Goal: Feedback & Contribution: Submit feedback/report problem

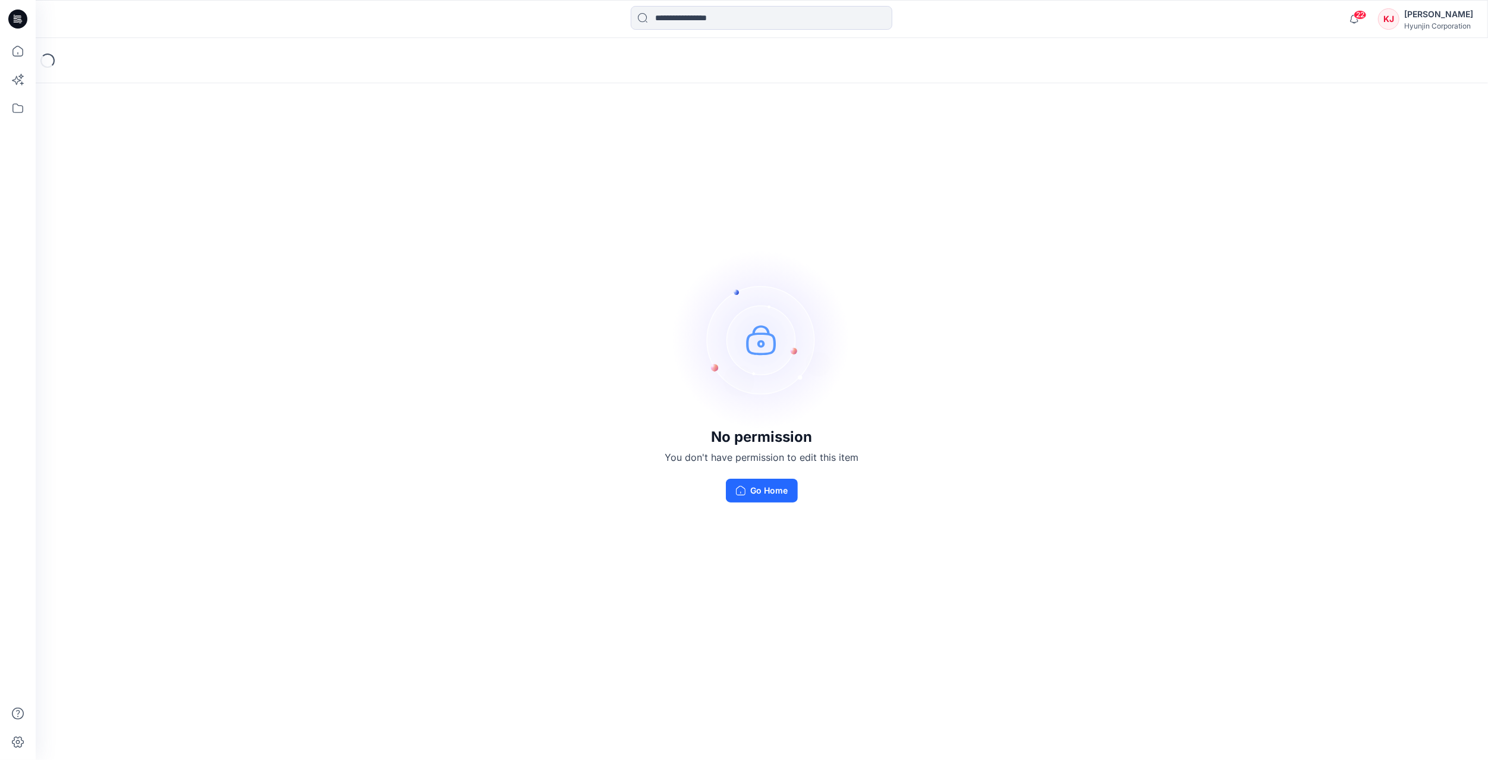
click at [1449, 24] on div "Hyunjin Corporation" at bounding box center [1438, 25] width 69 height 9
click at [1146, 153] on div "No permission You don't have permission to edit this item Go Home" at bounding box center [762, 376] width 1452 height 676
click at [759, 492] on button "Go Home" at bounding box center [762, 490] width 72 height 24
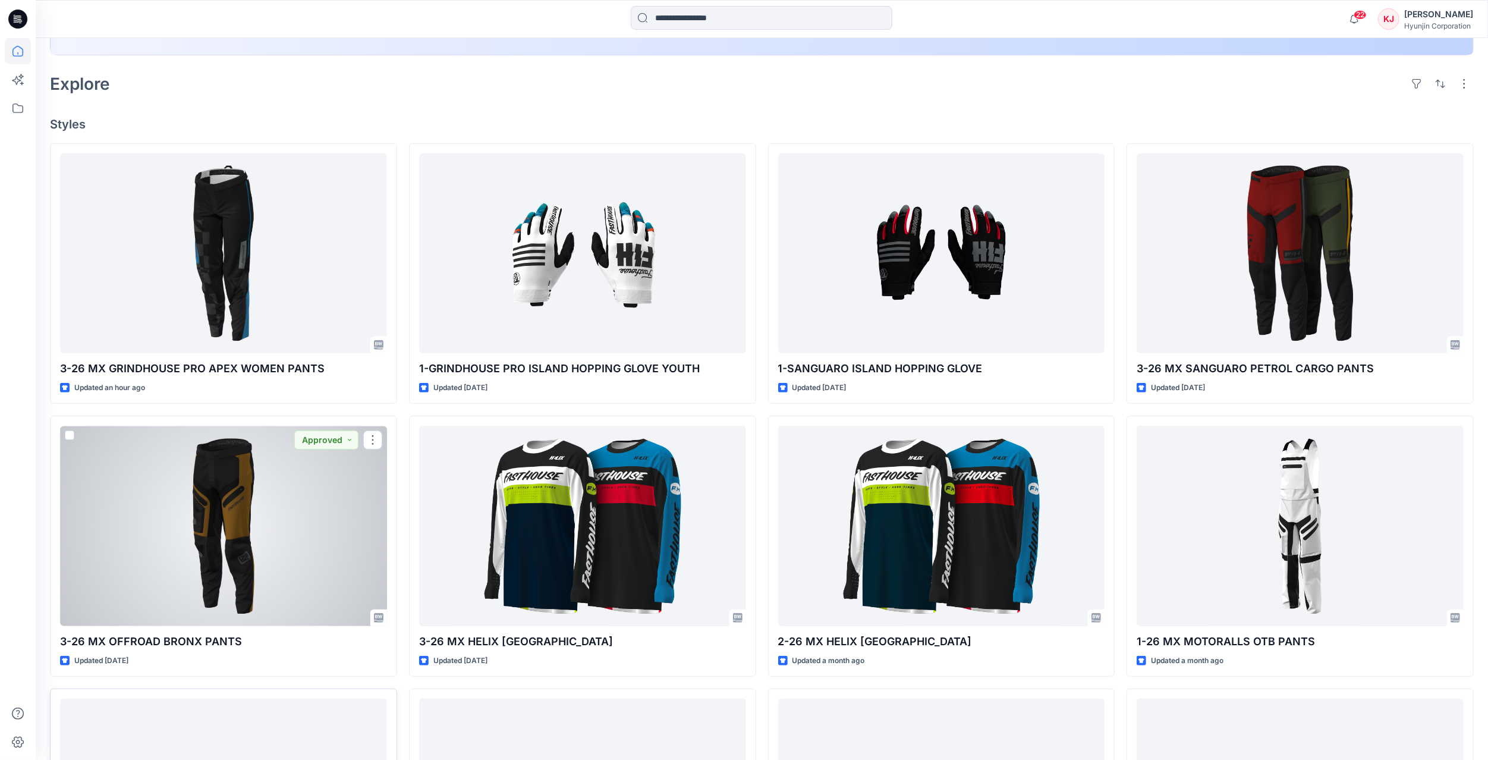
scroll to position [216, 0]
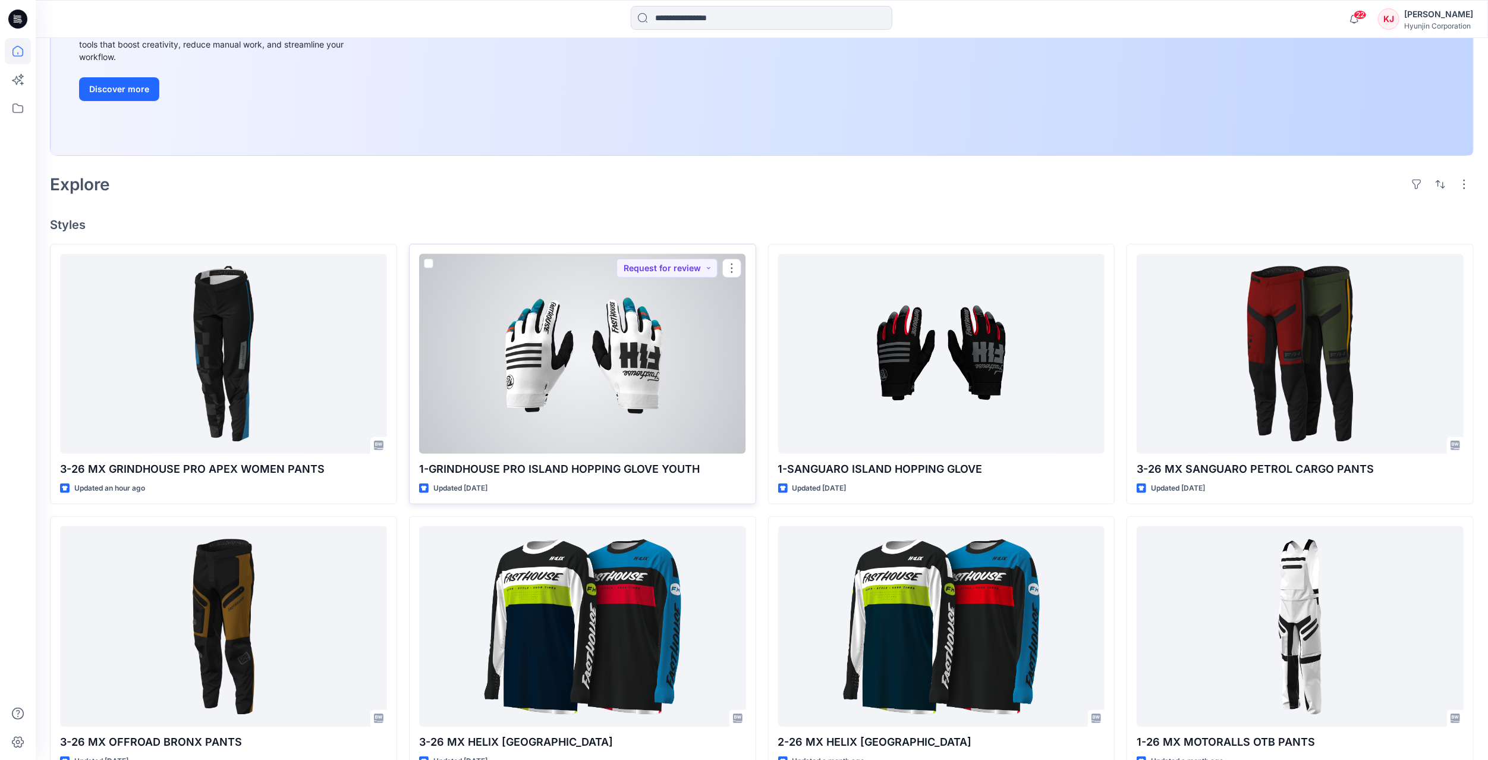
click at [613, 330] on div at bounding box center [582, 354] width 327 height 200
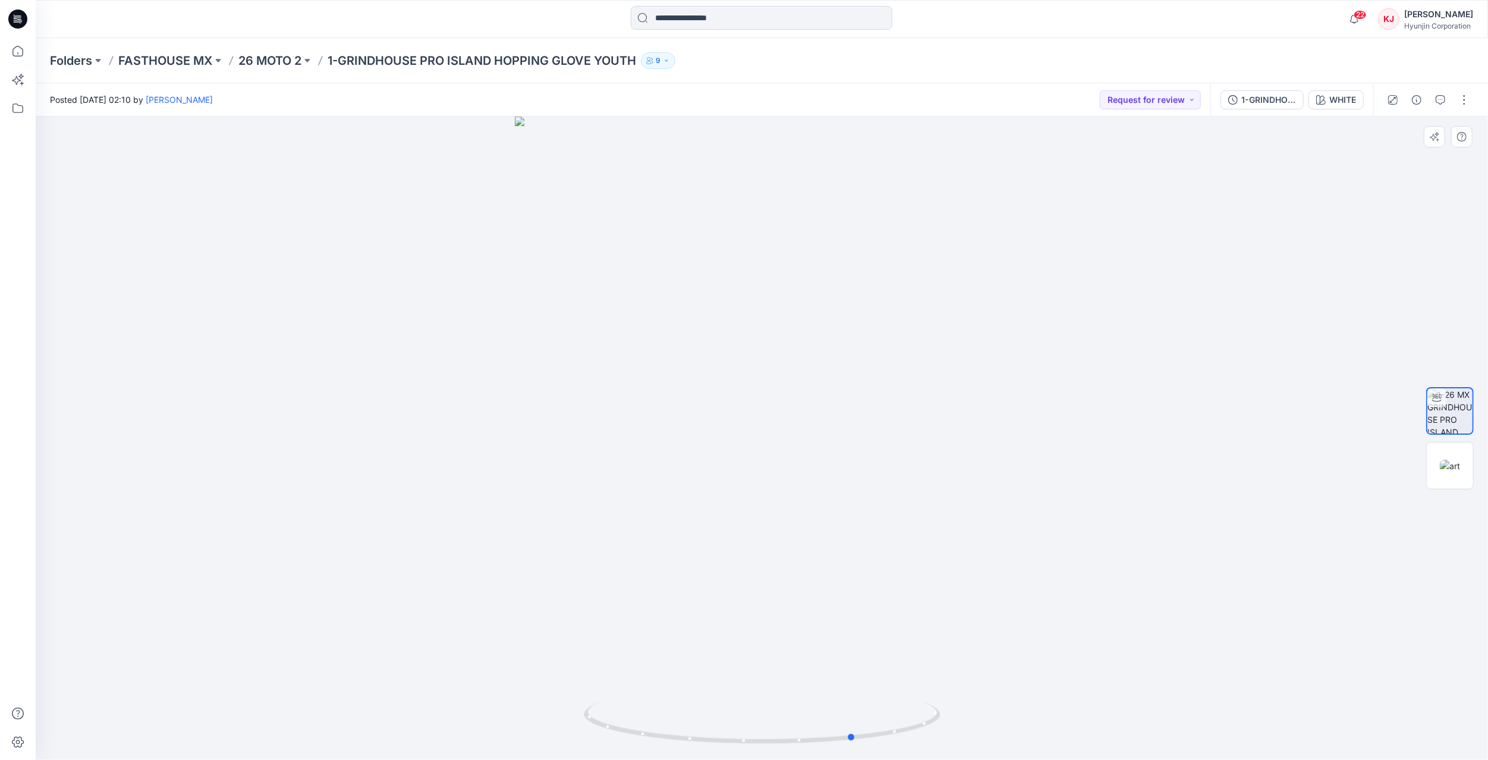
drag, startPoint x: 1003, startPoint y: 612, endPoint x: 739, endPoint y: 598, distance: 264.2
click at [739, 598] on div at bounding box center [762, 437] width 1452 height 643
drag, startPoint x: 899, startPoint y: 458, endPoint x: 814, endPoint y: 457, distance: 84.4
click at [814, 457] on div at bounding box center [762, 437] width 1452 height 643
drag, startPoint x: 995, startPoint y: 585, endPoint x: 836, endPoint y: 571, distance: 159.9
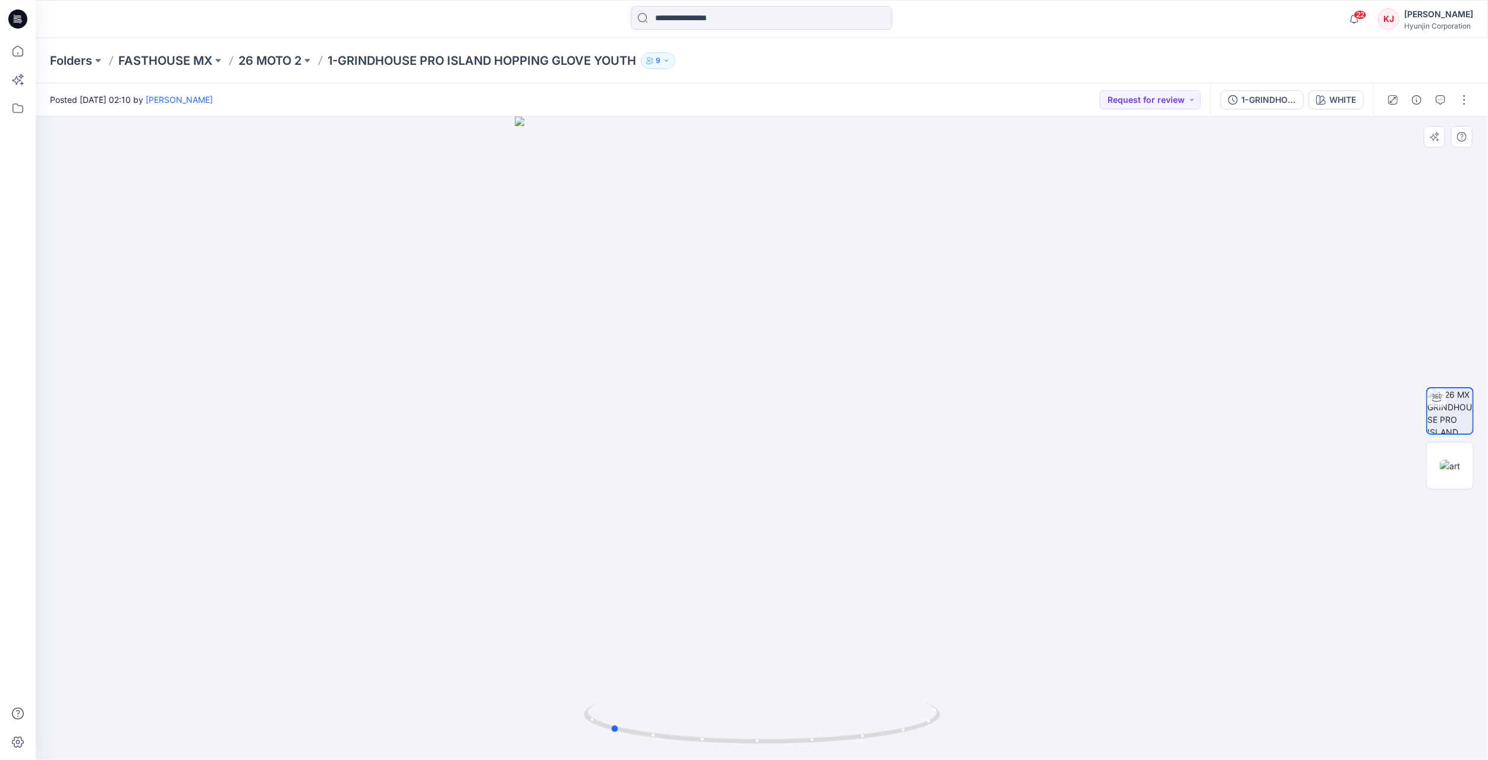
click at [836, 571] on div at bounding box center [762, 437] width 1452 height 643
click at [1104, 657] on div at bounding box center [762, 437] width 1452 height 643
click at [1395, 99] on icon "button" at bounding box center [1393, 100] width 10 height 10
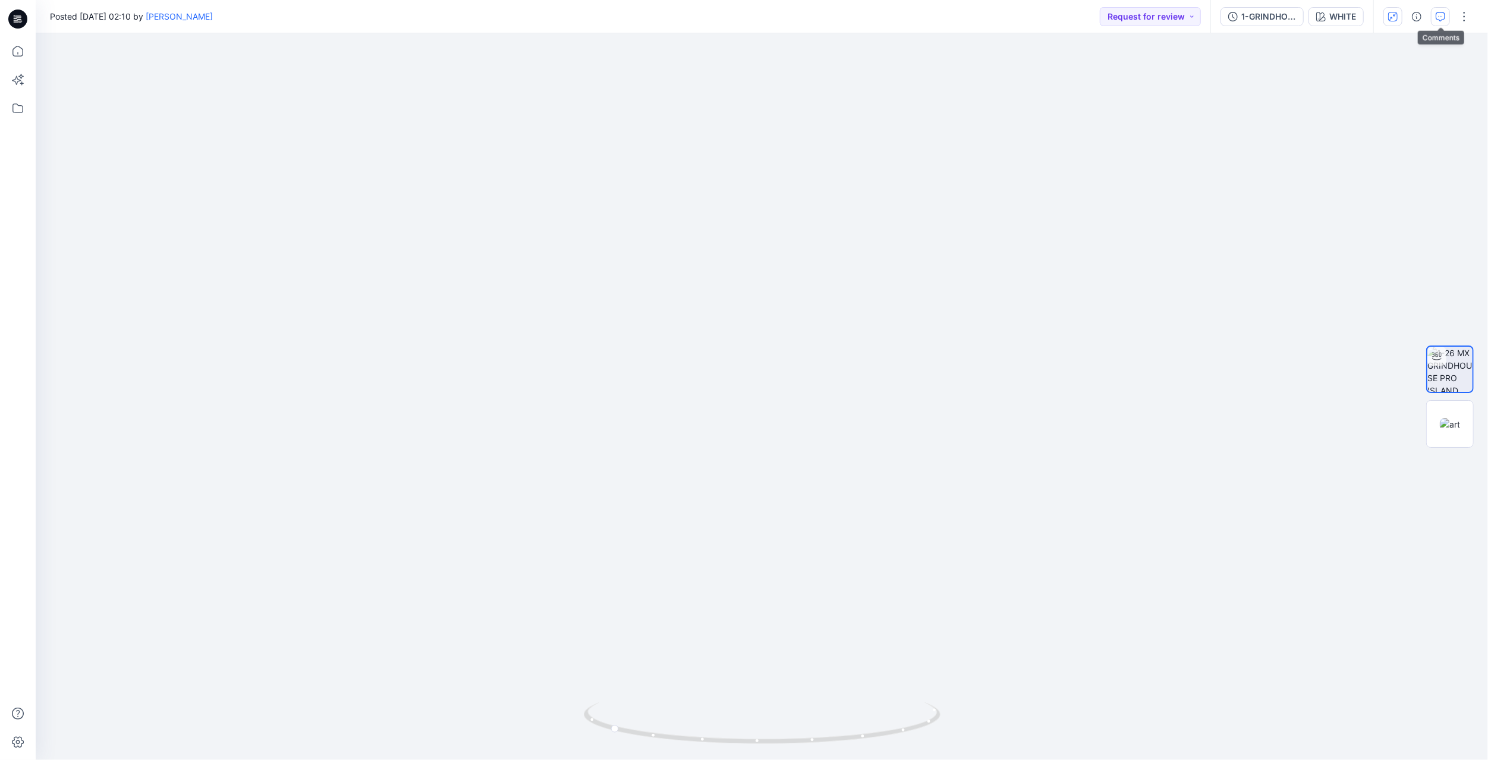
click at [1436, 14] on icon "button" at bounding box center [1440, 17] width 10 height 10
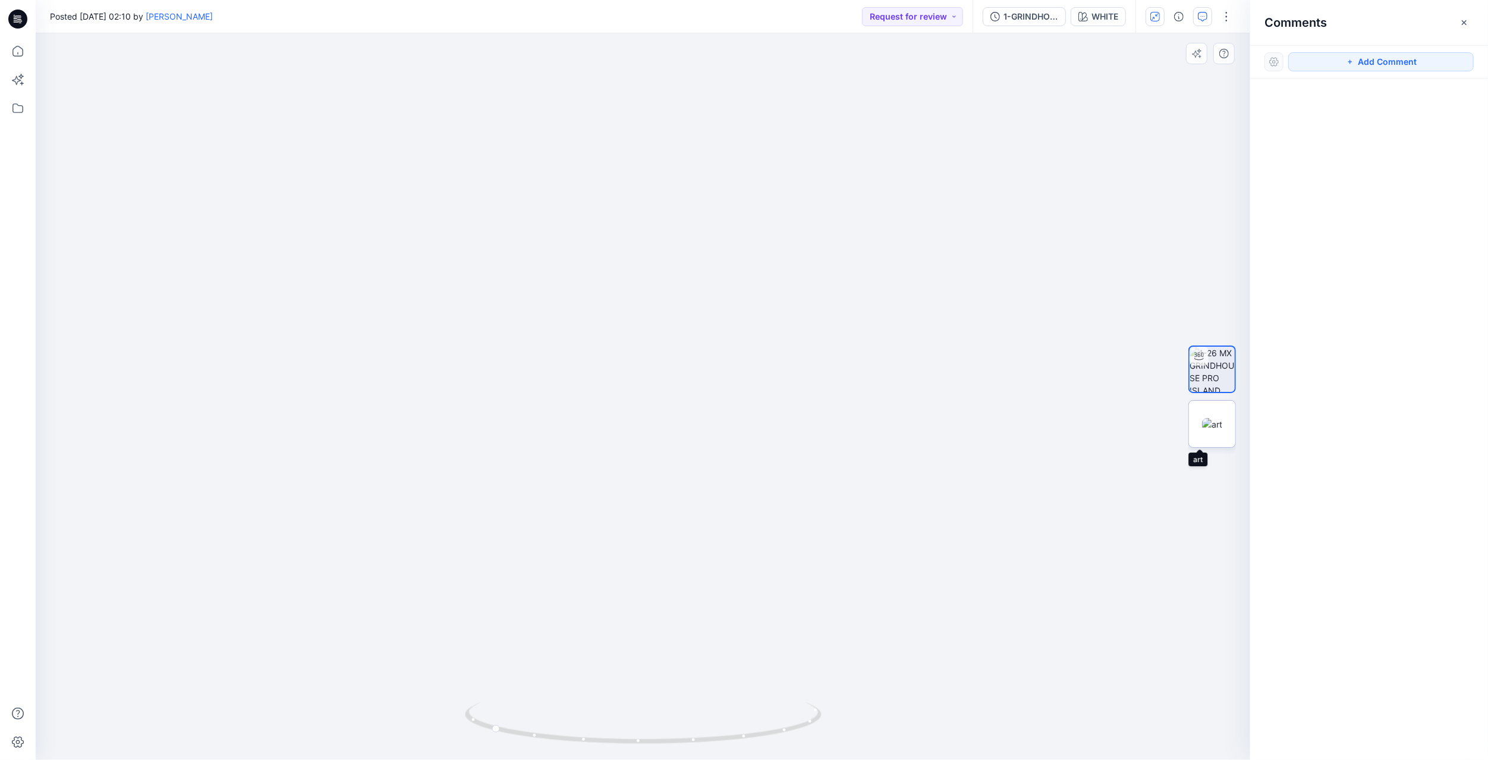
click at [1212, 423] on img at bounding box center [1212, 424] width 20 height 12
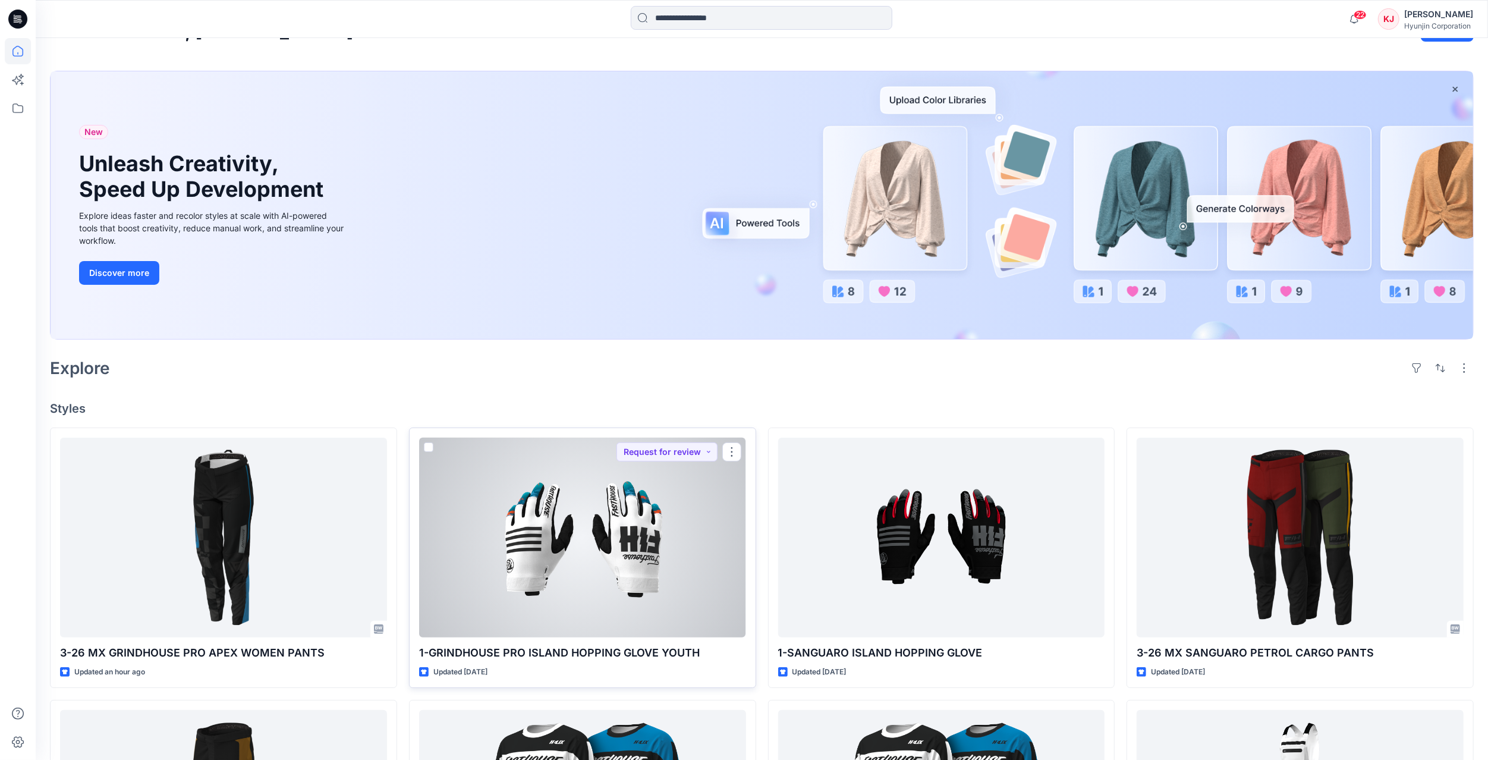
scroll to position [34, 0]
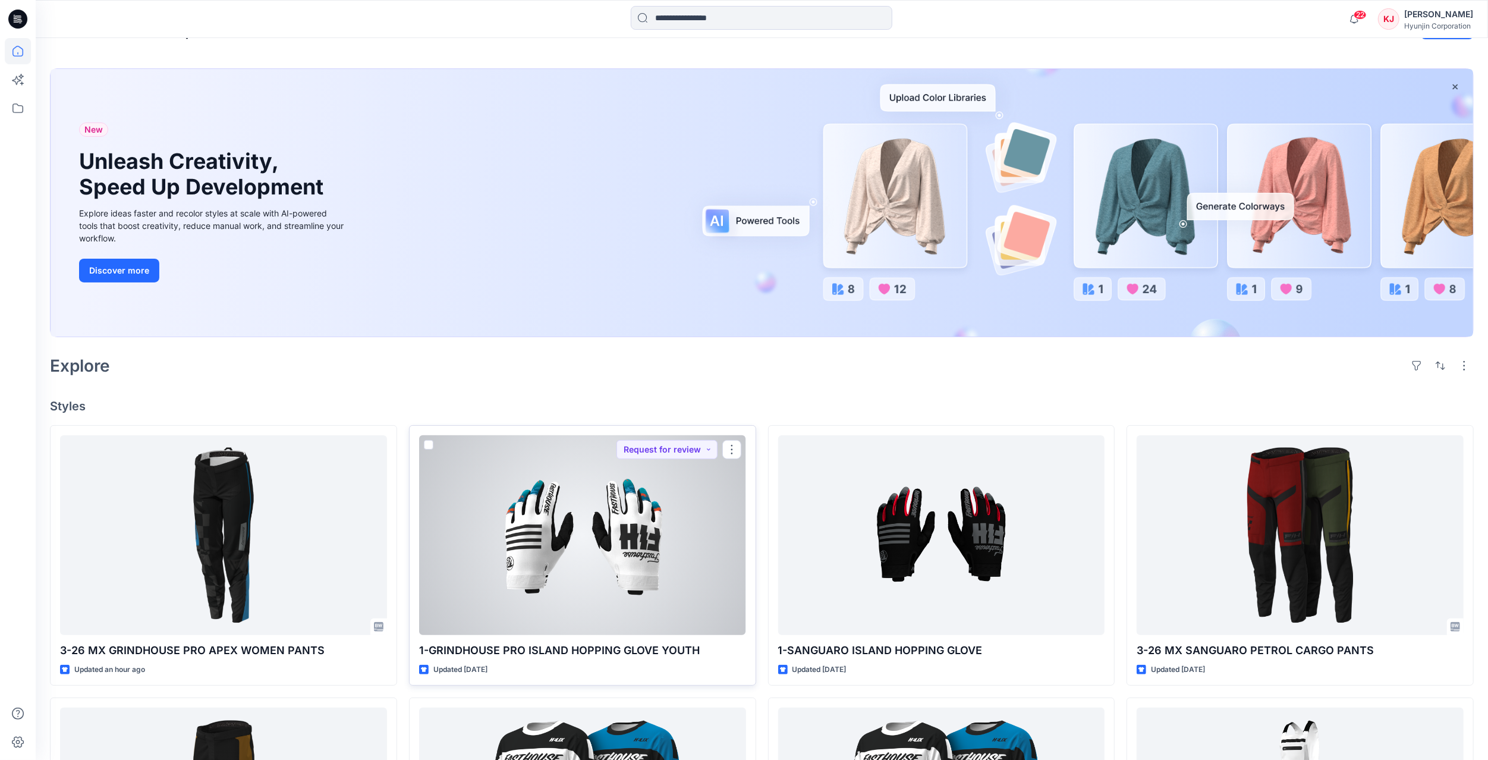
click at [651, 552] on div at bounding box center [582, 535] width 327 height 200
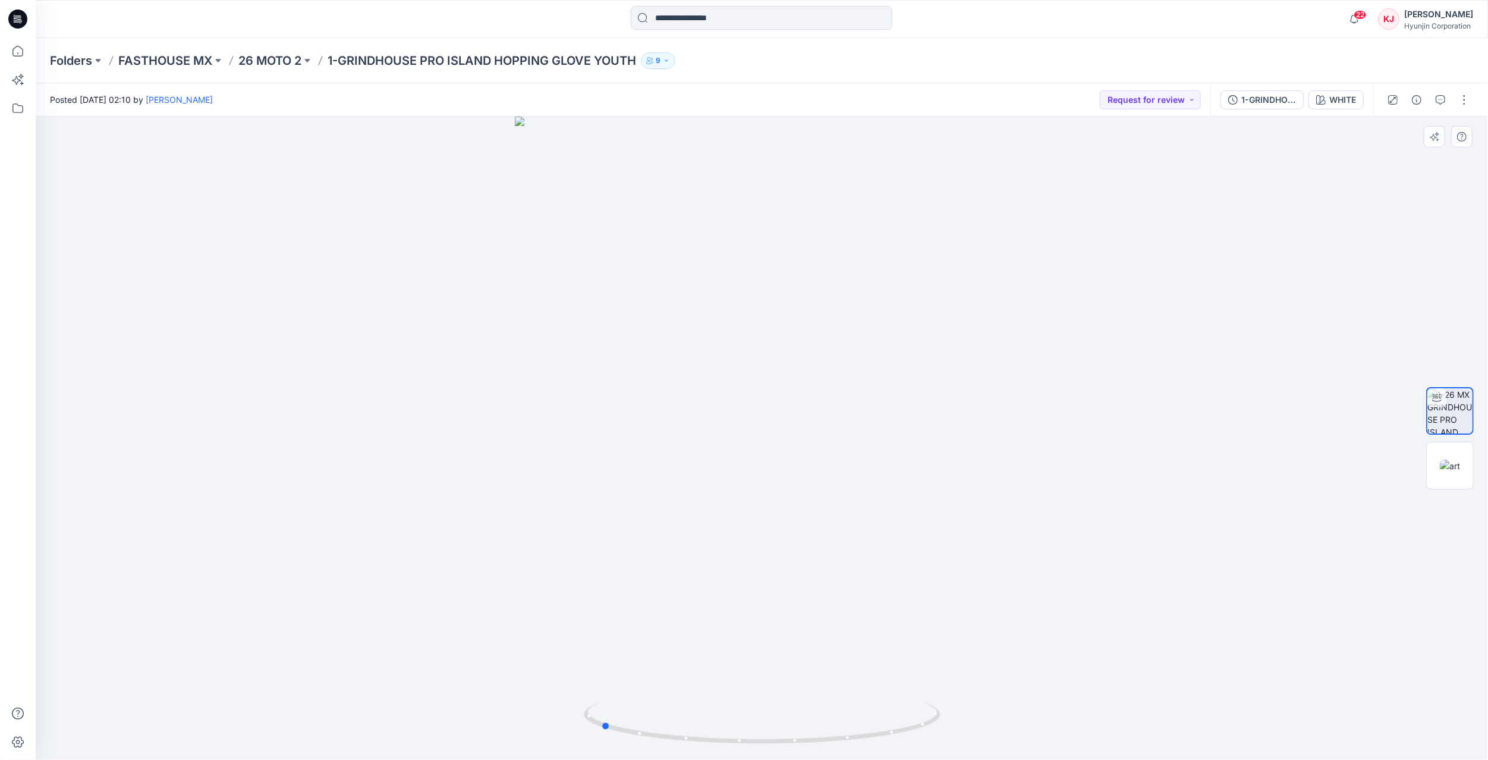
drag, startPoint x: 956, startPoint y: 439, endPoint x: 790, endPoint y: 437, distance: 165.2
click at [790, 437] on div at bounding box center [762, 437] width 1452 height 643
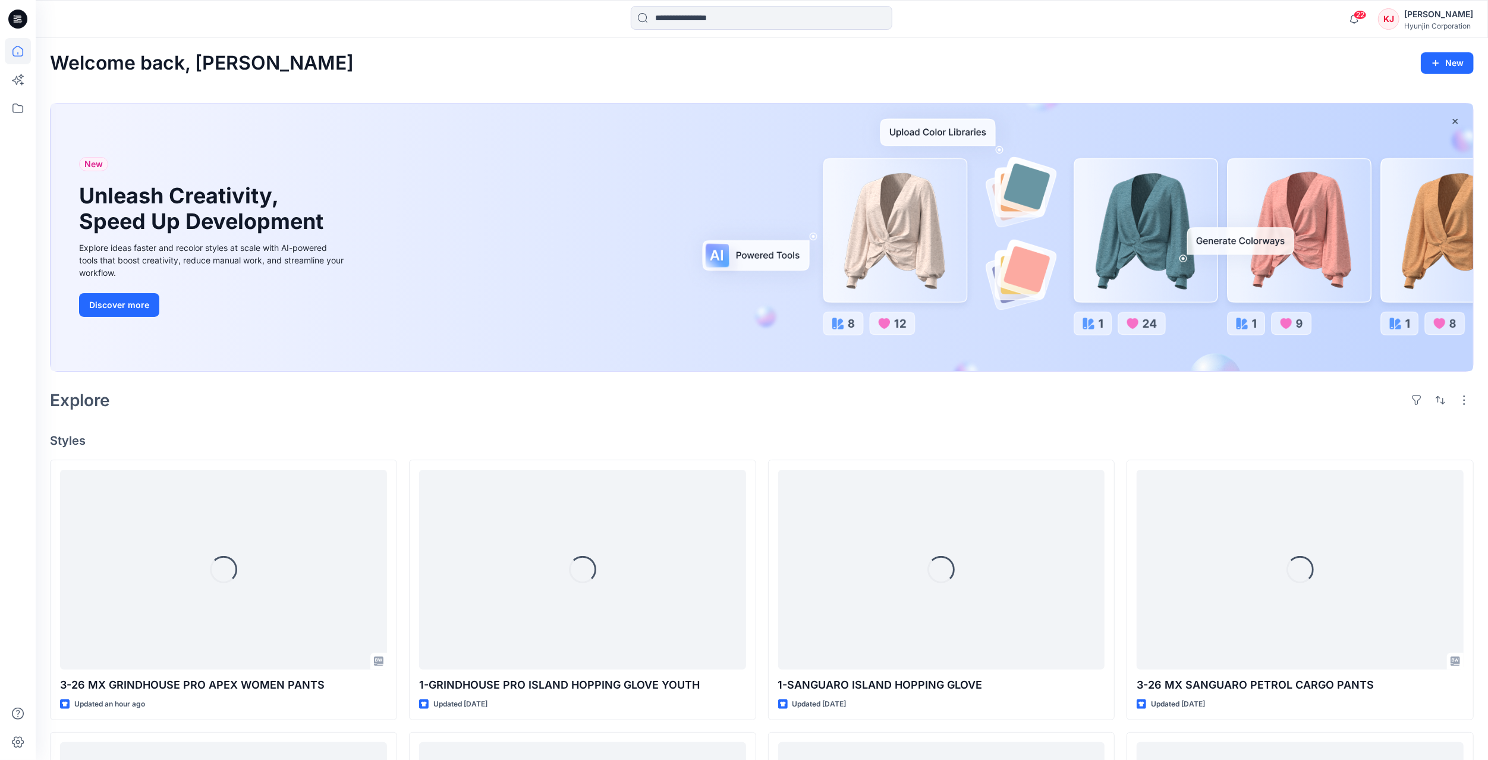
scroll to position [34, 0]
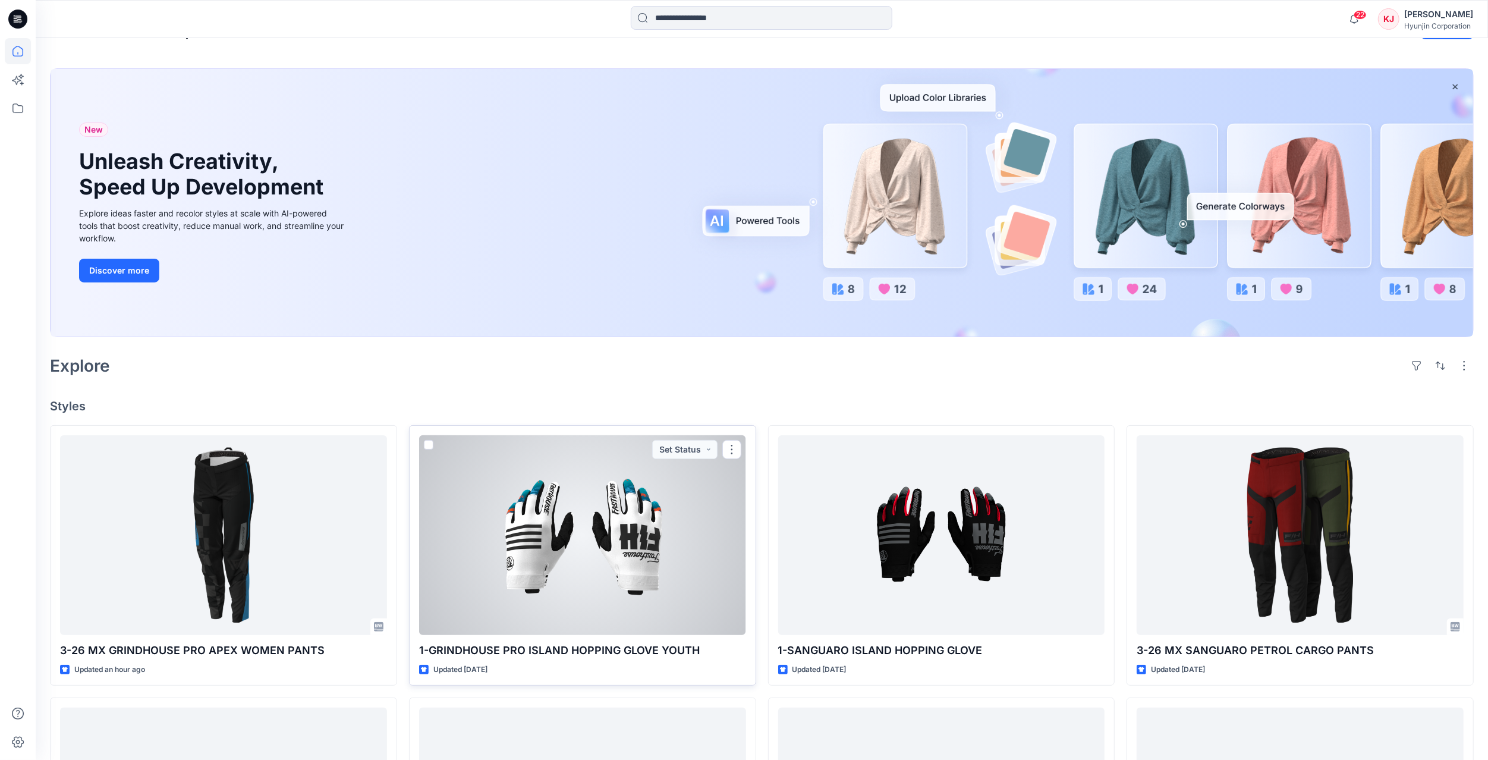
click at [638, 524] on div at bounding box center [582, 535] width 327 height 200
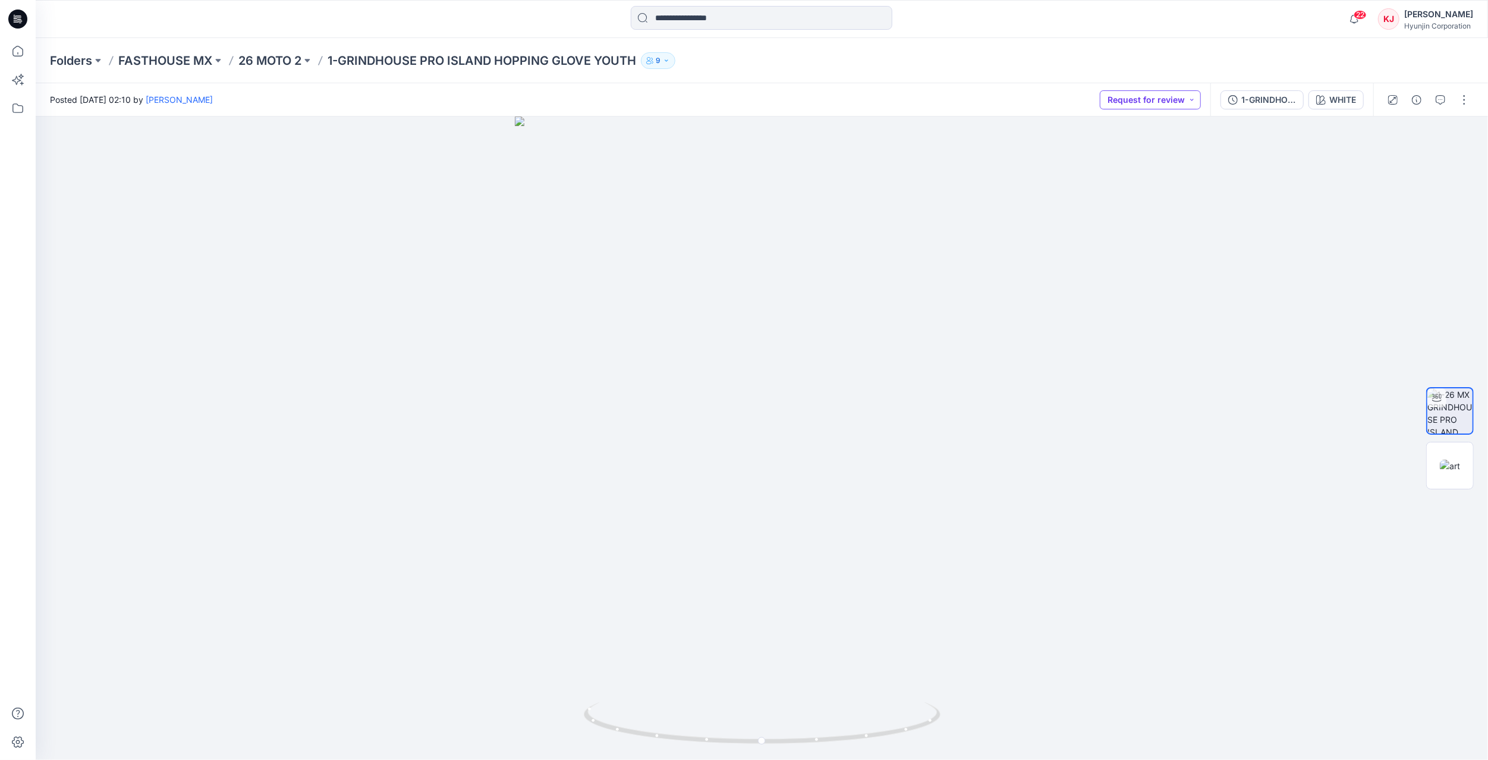
click at [1198, 99] on button "Request for review" at bounding box center [1149, 99] width 101 height 19
click at [1178, 184] on p "Rejected and Resubmit" at bounding box center [1153, 184] width 67 height 15
click at [1438, 99] on icon "button" at bounding box center [1440, 100] width 10 height 10
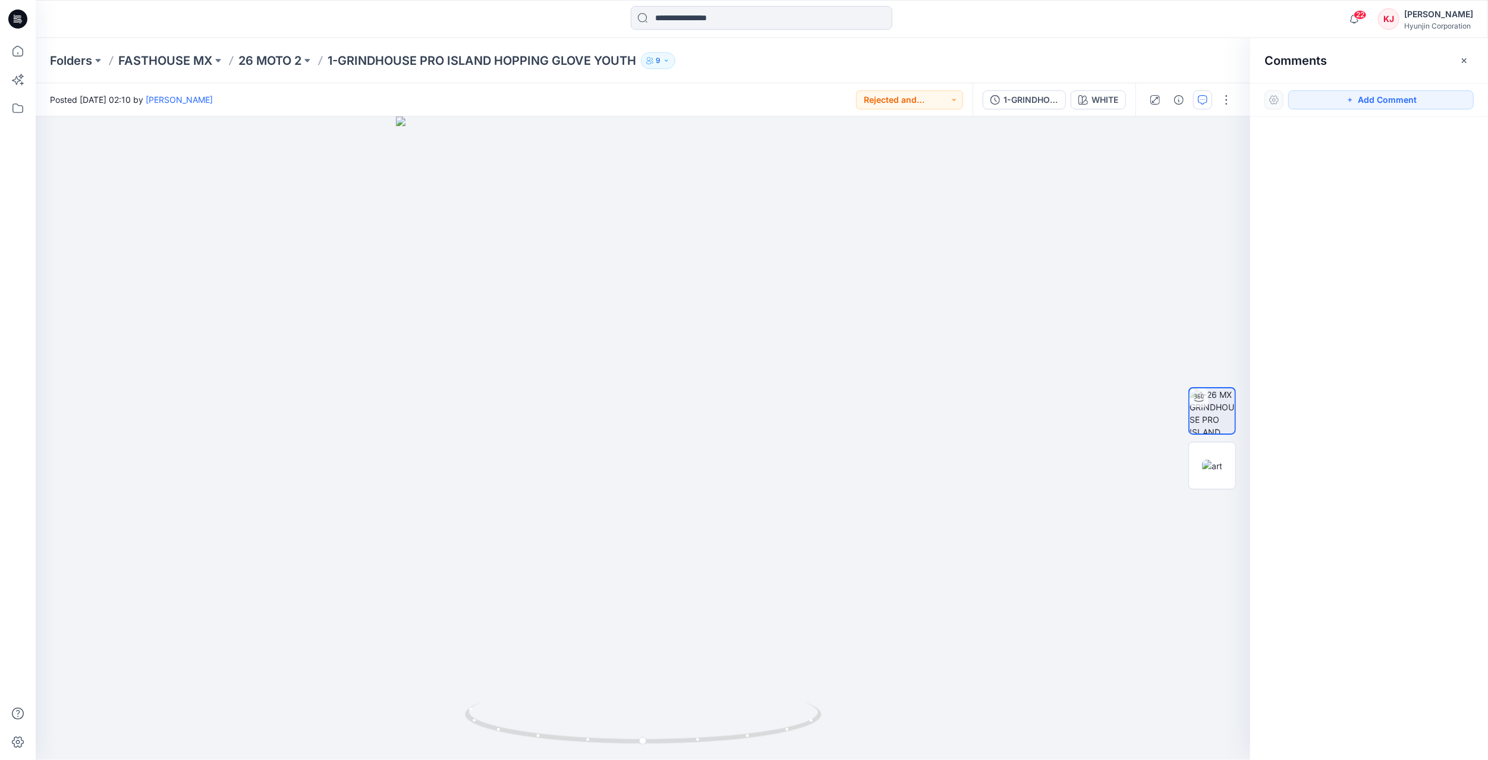
drag, startPoint x: 1353, startPoint y: 100, endPoint x: 1276, endPoint y: 87, distance: 78.4
click at [1353, 99] on icon "button" at bounding box center [1350, 100] width 10 height 10
click at [820, 578] on div "1" at bounding box center [643, 437] width 1214 height 643
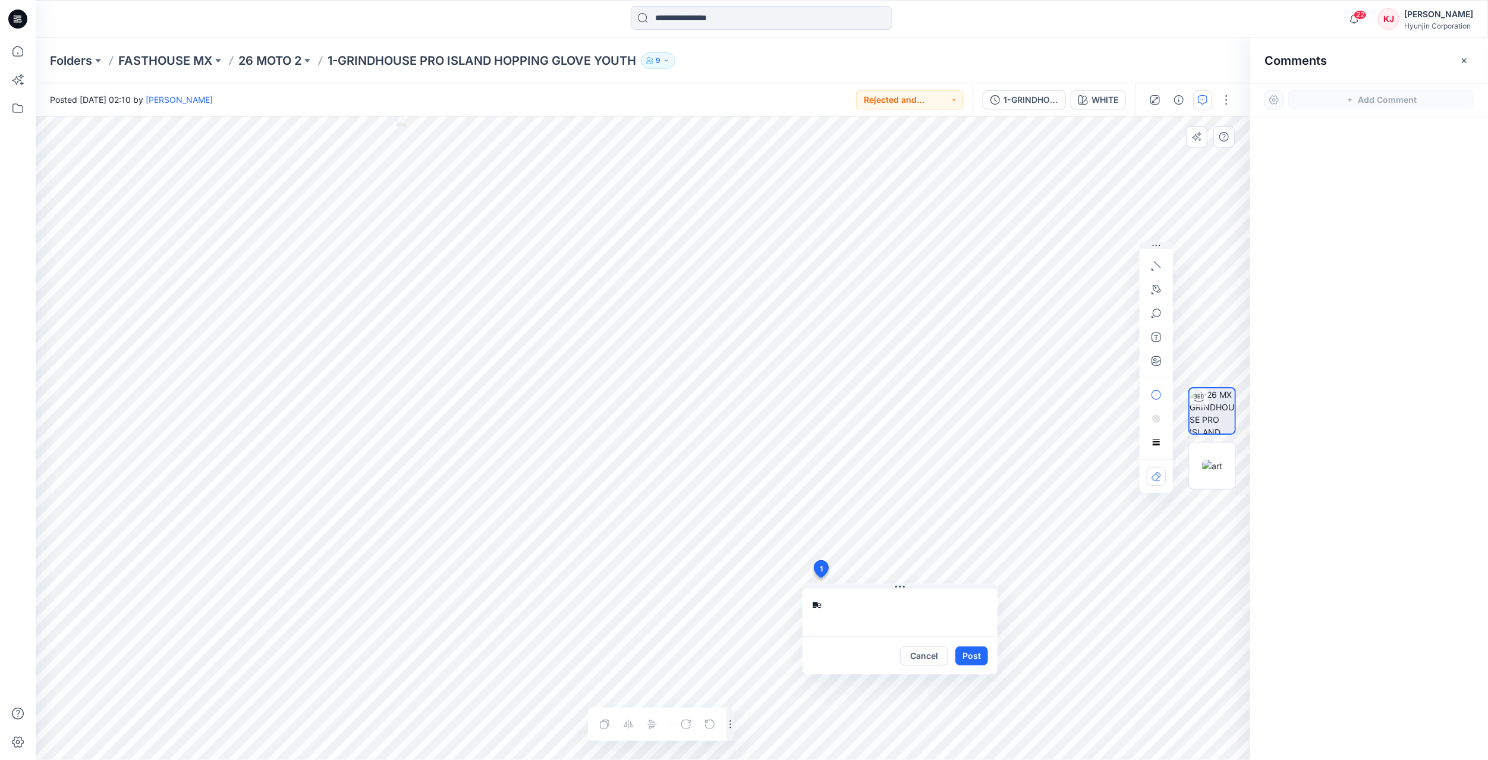
type textarea "*"
click at [919, 604] on textarea "**********" at bounding box center [899, 612] width 195 height 48
click at [809, 615] on textarea "**********" at bounding box center [899, 612] width 195 height 48
click at [950, 619] on textarea "**********" at bounding box center [899, 612] width 195 height 48
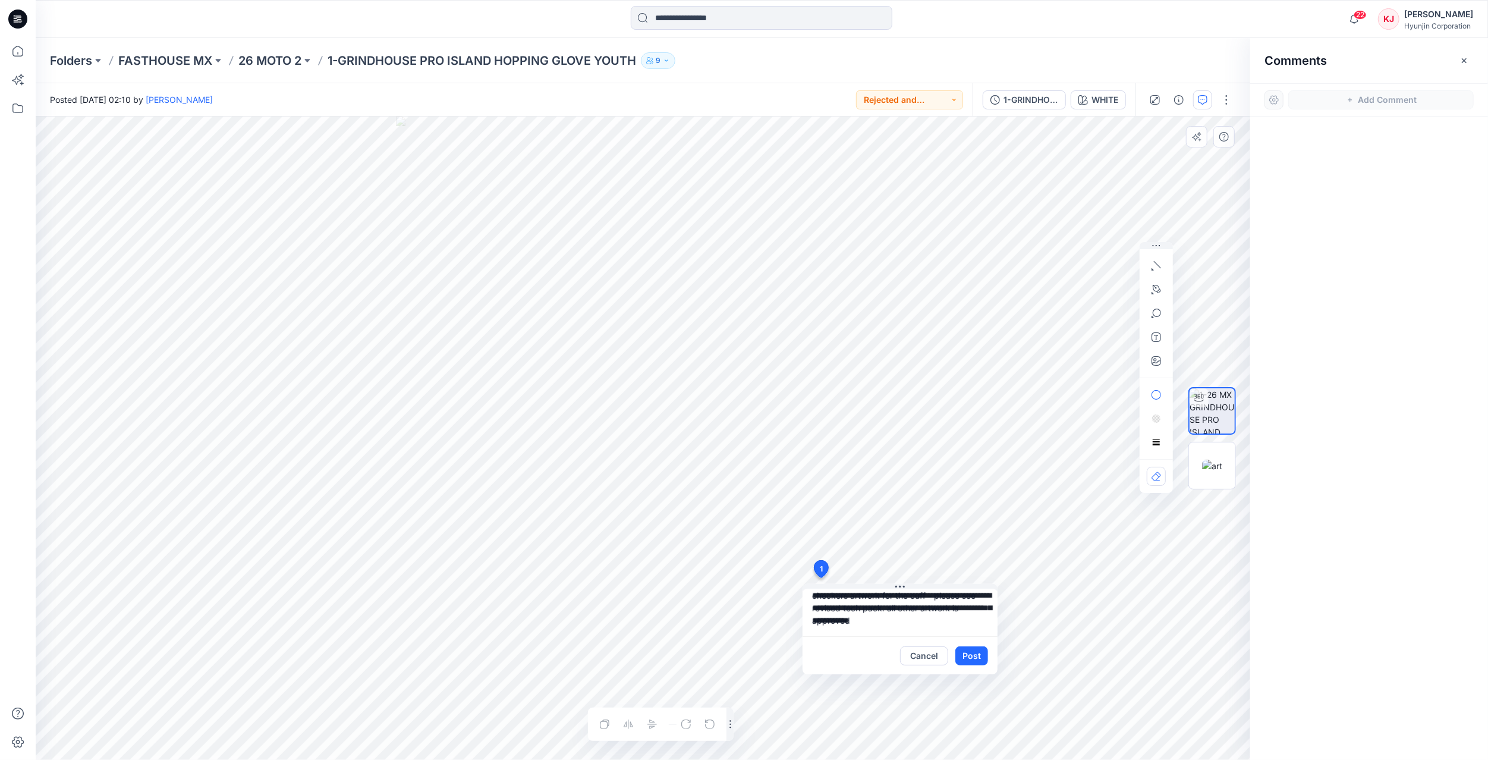
drag, startPoint x: 902, startPoint y: 621, endPoint x: 966, endPoint y: 632, distance: 65.1
click at [966, 632] on textarea "**********" at bounding box center [899, 612] width 195 height 48
click at [926, 615] on textarea "**********" at bounding box center [899, 612] width 195 height 48
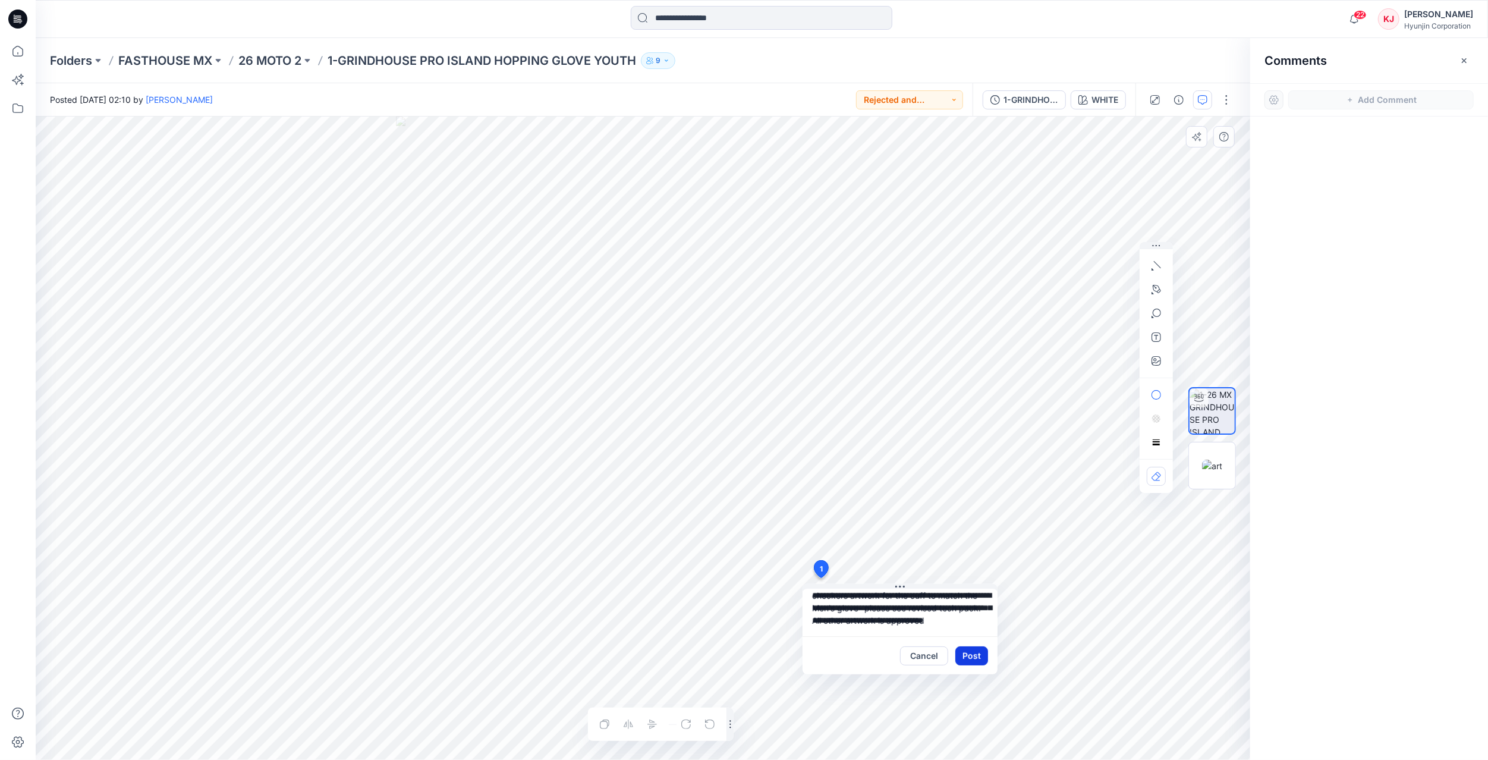
type textarea "**********"
click at [976, 656] on button "Post" at bounding box center [971, 655] width 33 height 19
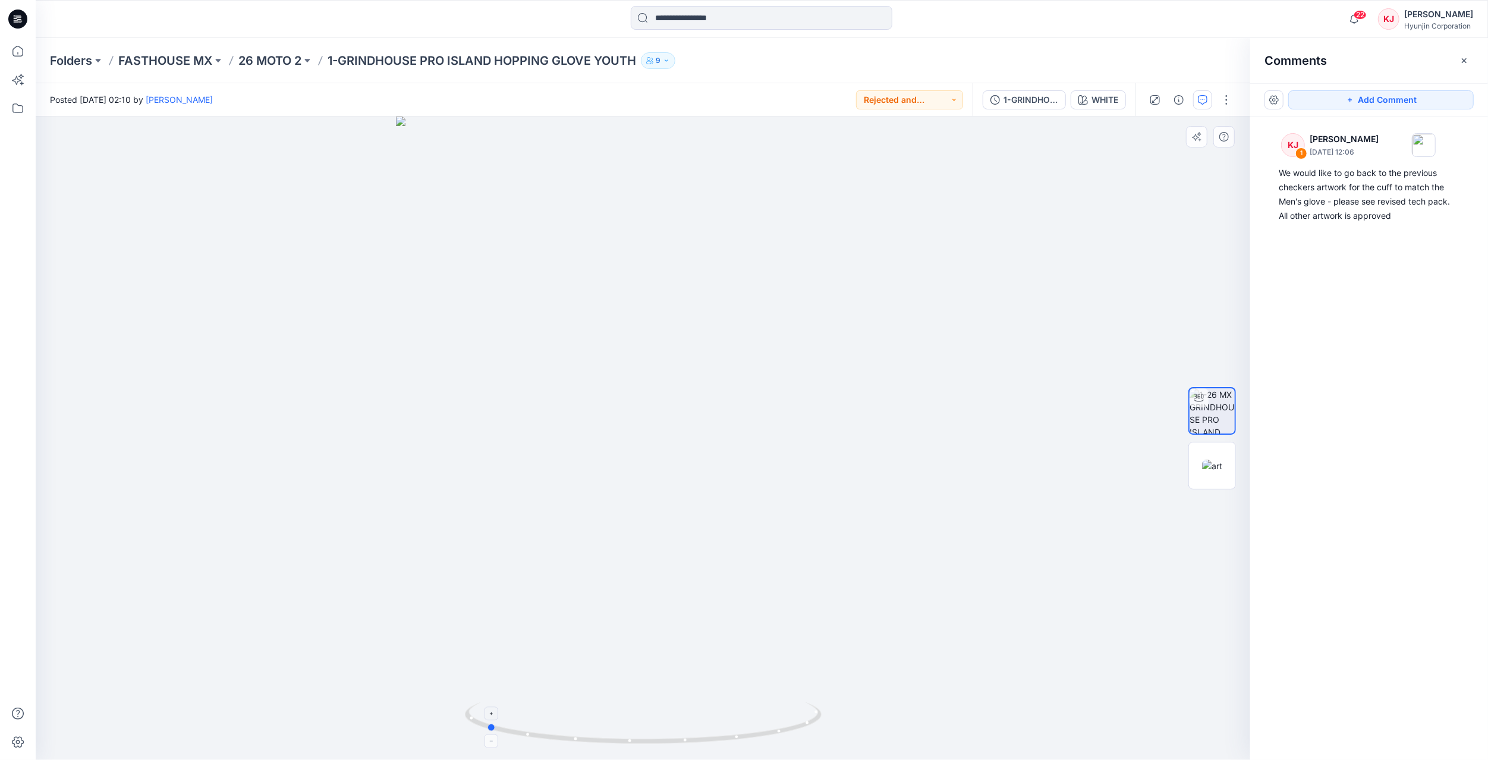
drag, startPoint x: 685, startPoint y: 744, endPoint x: 541, endPoint y: 728, distance: 144.7
click at [541, 728] on icon at bounding box center [645, 724] width 360 height 45
click at [1375, 99] on button "Add Comment" at bounding box center [1380, 99] width 185 height 19
click at [722, 306] on div "2" at bounding box center [643, 437] width 1214 height 643
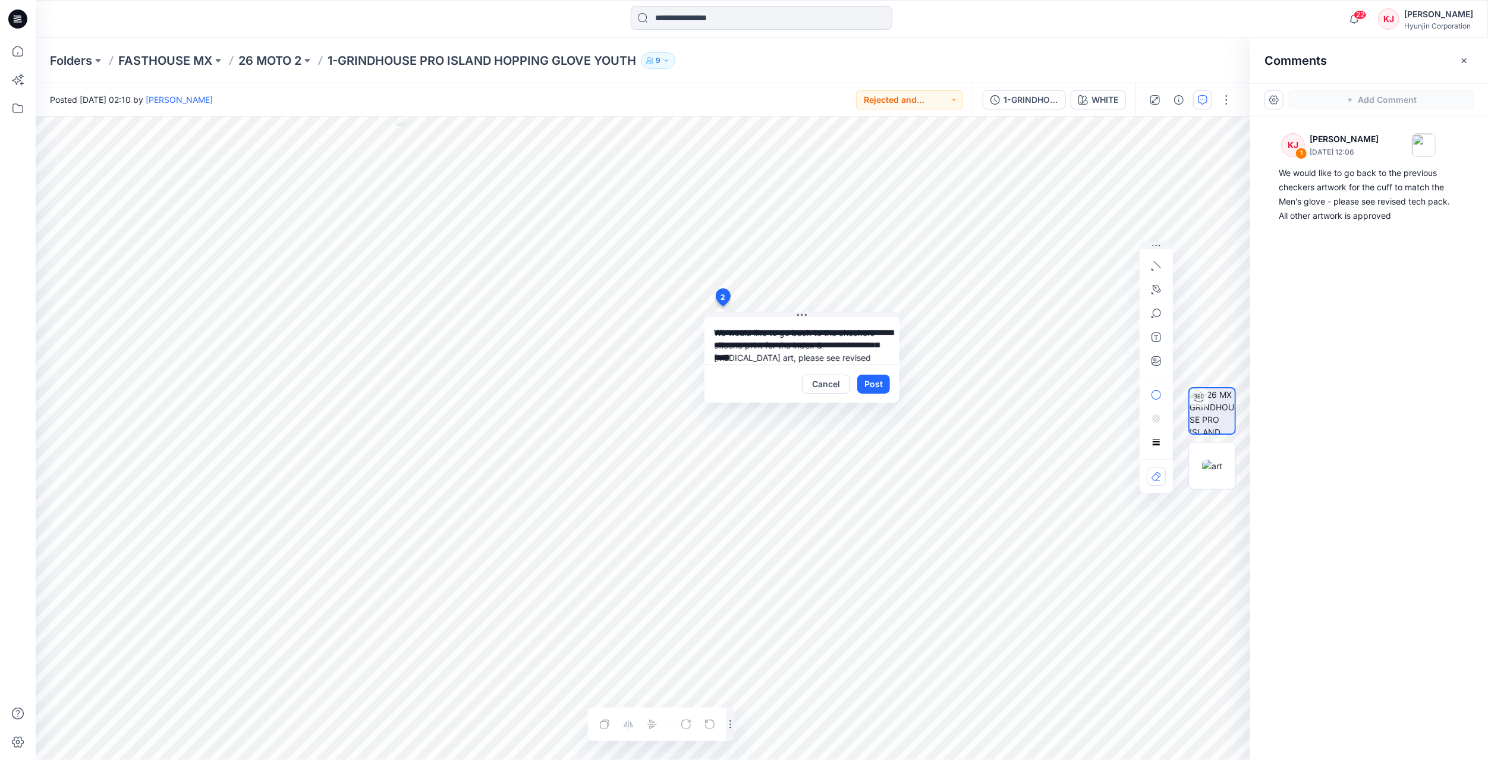
click at [724, 358] on textarea "**********" at bounding box center [801, 341] width 195 height 48
type textarea "**********"
click at [878, 383] on button "Post" at bounding box center [873, 383] width 33 height 19
